Goal: Transaction & Acquisition: Purchase product/service

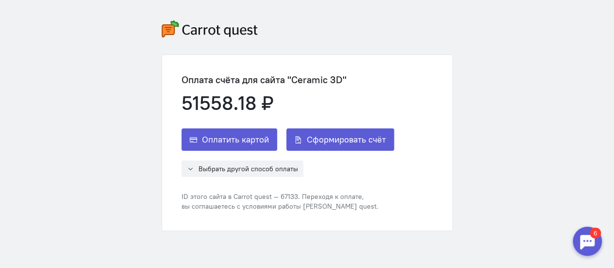
scroll to position [29, 0]
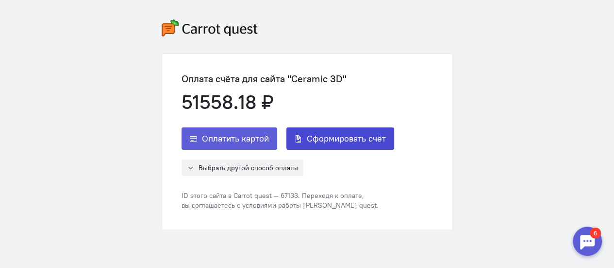
click at [370, 137] on span "Сформировать счёт" at bounding box center [346, 139] width 79 height 12
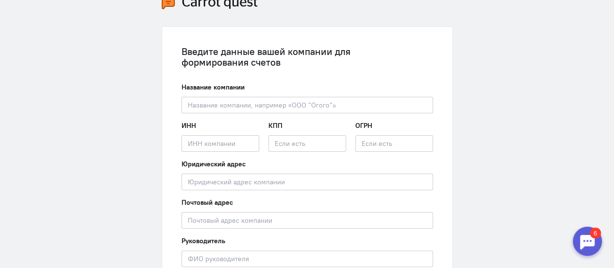
scroll to position [56, 0]
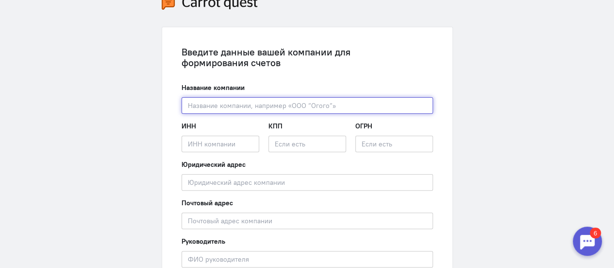
click at [315, 107] on input "text" at bounding box center [308, 105] width 252 height 17
paste input "ИП [PERSON_NAME]"
type input "ИП [PERSON_NAME]"
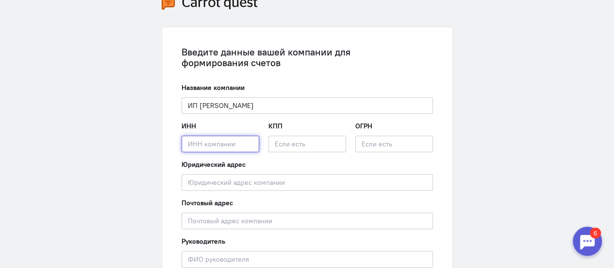
click at [225, 146] on input "text" at bounding box center [221, 143] width 78 height 17
paste input "667113778462"
type input "667113778462"
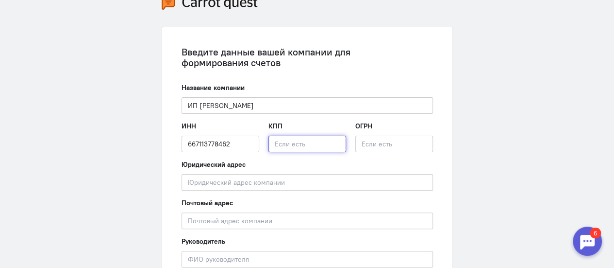
click at [301, 145] on input "text" at bounding box center [308, 143] width 78 height 17
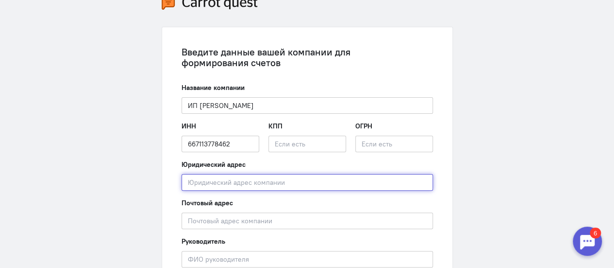
click at [248, 180] on input "text" at bounding box center [308, 182] width 252 height 17
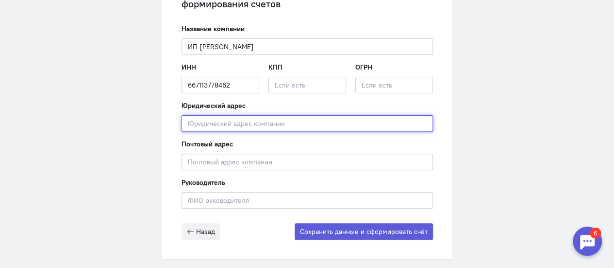
scroll to position [119, 0]
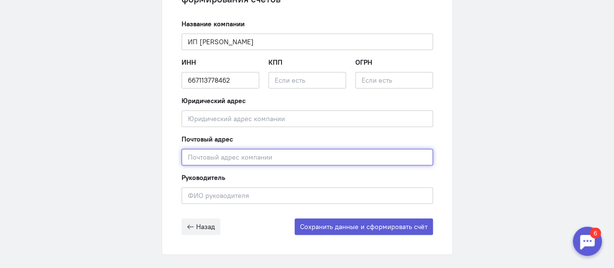
click at [349, 156] on input "text" at bounding box center [308, 157] width 252 height 17
paste input "[EMAIL_ADDRESS][DOMAIN_NAME]"
type input "[EMAIL_ADDRESS][DOMAIN_NAME]"
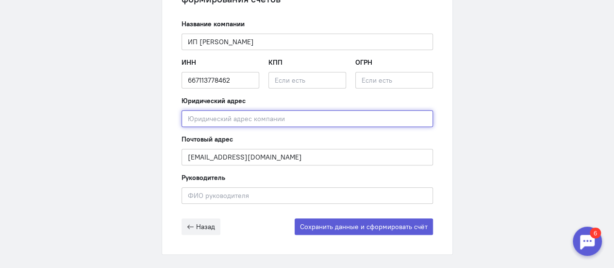
click at [281, 116] on input "text" at bounding box center [308, 118] width 252 height 17
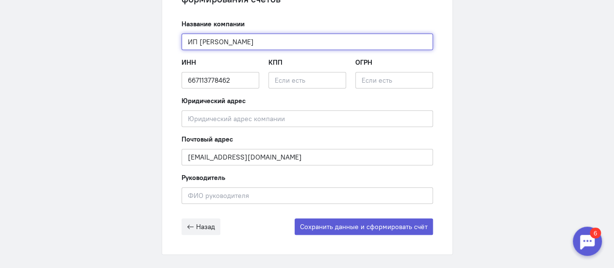
drag, startPoint x: 269, startPoint y: 42, endPoint x: 199, endPoint y: 40, distance: 70.4
click at [199, 40] on input "ИП [PERSON_NAME]" at bounding box center [308, 42] width 252 height 17
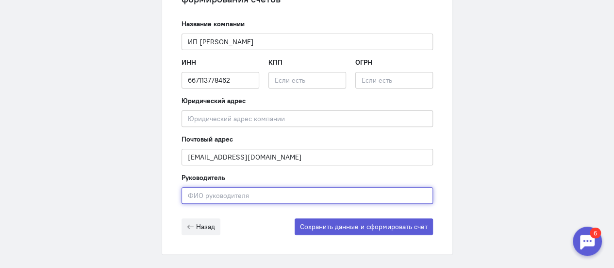
click at [207, 195] on input "text" at bounding box center [308, 195] width 252 height 17
paste input "[PERSON_NAME]"
type input "[PERSON_NAME]"
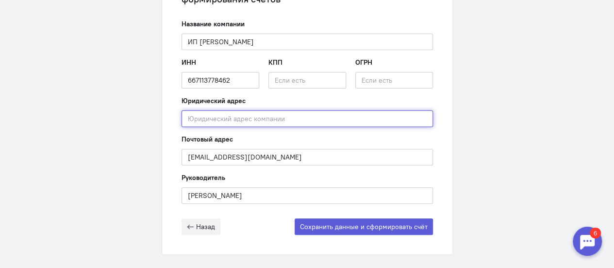
click at [235, 118] on input "text" at bounding box center [308, 118] width 252 height 17
paste input "[STREET_ADDRESS][PERSON_NAME] 54"
type input "[STREET_ADDRESS][PERSON_NAME] 54"
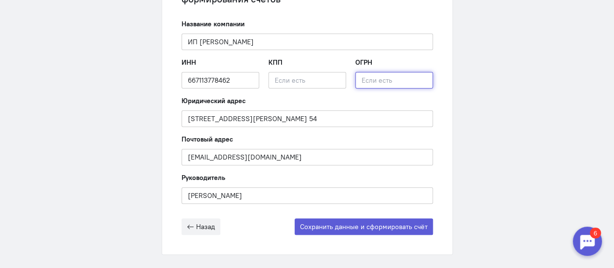
click at [419, 81] on input "text" at bounding box center [394, 80] width 78 height 17
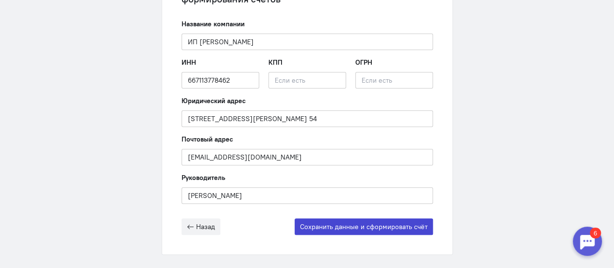
click at [366, 225] on button "Сохранить данные и сформировать счёт" at bounding box center [364, 226] width 138 height 17
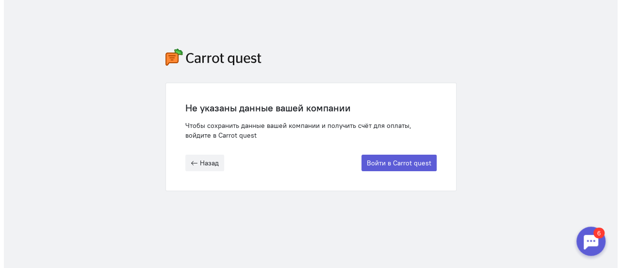
scroll to position [0, 0]
click at [386, 163] on button "Войти в Carrot quest" at bounding box center [398, 162] width 75 height 17
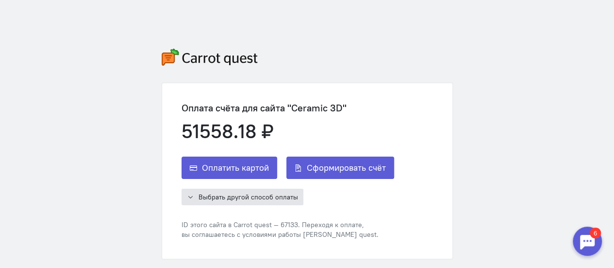
click at [197, 197] on button "Выбрать другой способ оплаты" at bounding box center [243, 196] width 122 height 17
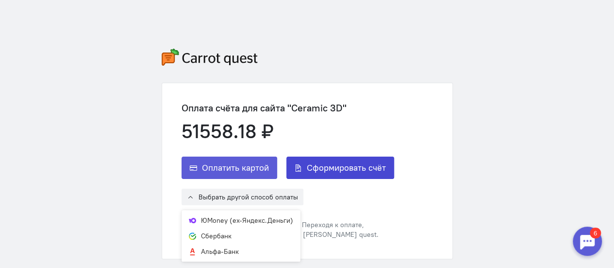
click at [344, 167] on span "Сформировать счёт" at bounding box center [346, 168] width 79 height 12
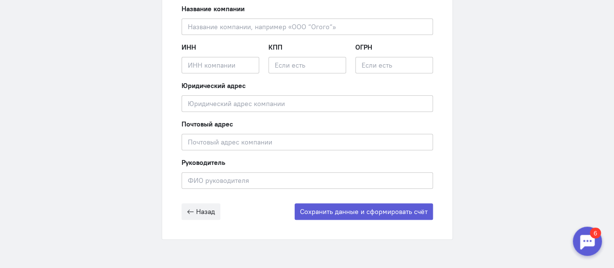
scroll to position [106, 0]
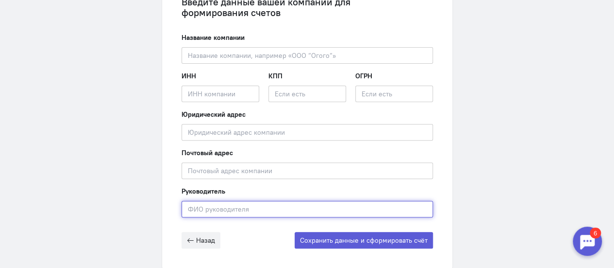
click at [264, 208] on input "text" at bounding box center [308, 209] width 252 height 17
paste input "309667128700075"
type input "309667128700075"
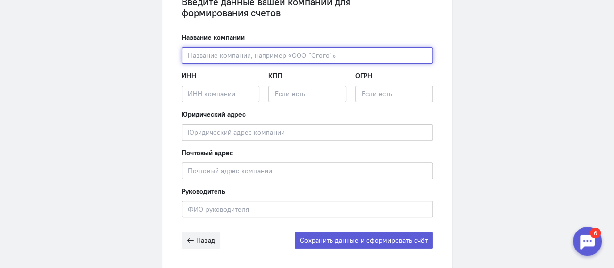
click at [328, 54] on input "text" at bounding box center [308, 55] width 252 height 17
paste input "ИП [PERSON_NAME]"
drag, startPoint x: 271, startPoint y: 56, endPoint x: 199, endPoint y: 55, distance: 71.9
click at [199, 55] on input "ИП [PERSON_NAME]" at bounding box center [308, 55] width 252 height 17
type input "ИП [PERSON_NAME]"
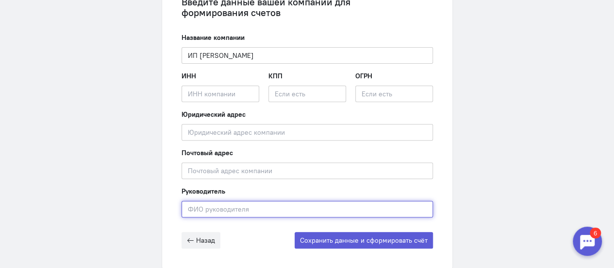
click at [199, 210] on input "text" at bounding box center [308, 209] width 252 height 17
paste input "[PERSON_NAME]"
type input "[PERSON_NAME]"
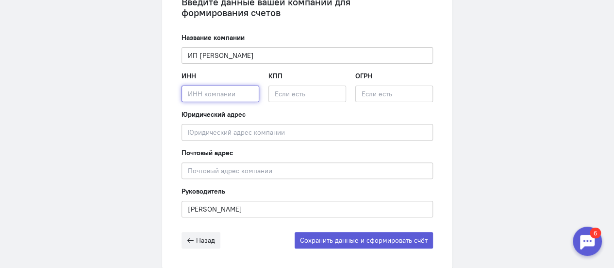
click at [218, 92] on input "text" at bounding box center [221, 93] width 78 height 17
paste input "667113778462"
type input "667113778462"
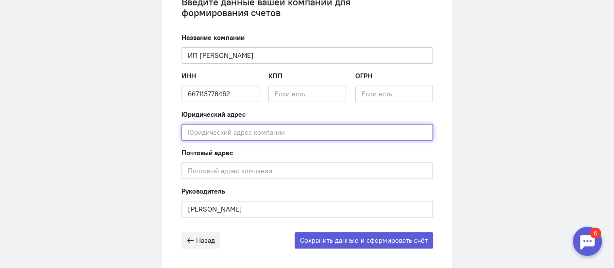
click at [238, 132] on input "text" at bounding box center [308, 132] width 252 height 17
paste input "[STREET_ADDRESS][PERSON_NAME] 54"
type input "[STREET_ADDRESS][PERSON_NAME] 54"
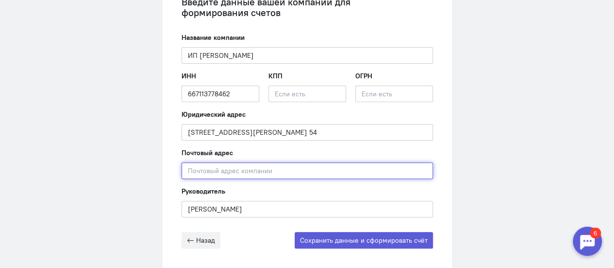
click at [247, 172] on input "text" at bounding box center [308, 170] width 252 height 17
paste input "[EMAIL_ADDRESS][DOMAIN_NAME]"
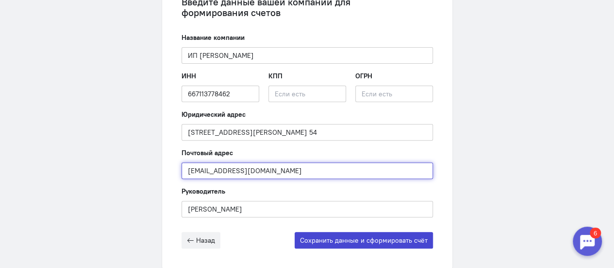
type input "[EMAIL_ADDRESS][DOMAIN_NAME]"
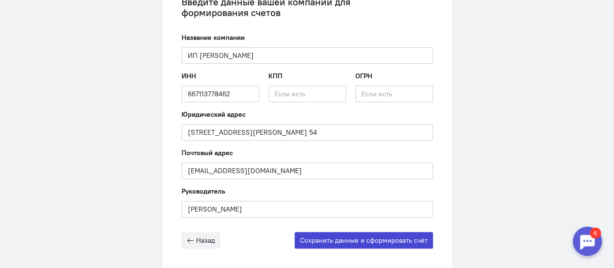
click at [394, 237] on button "Сохранить данные и сформировать счёт" at bounding box center [364, 240] width 138 height 17
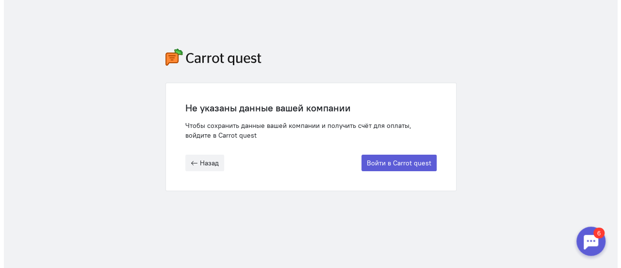
scroll to position [0, 0]
click at [591, 237] on div at bounding box center [594, 240] width 29 height 29
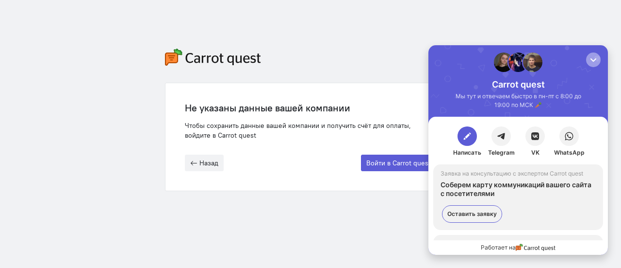
click at [593, 63] on div "button" at bounding box center [594, 60] width 10 height 10
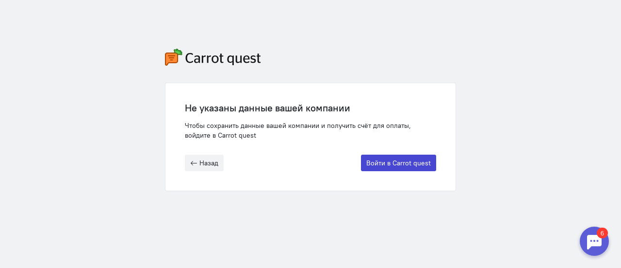
click at [397, 161] on button "Войти в Carrot quest" at bounding box center [398, 162] width 75 height 17
